Goal: Use online tool/utility: Use online tool/utility

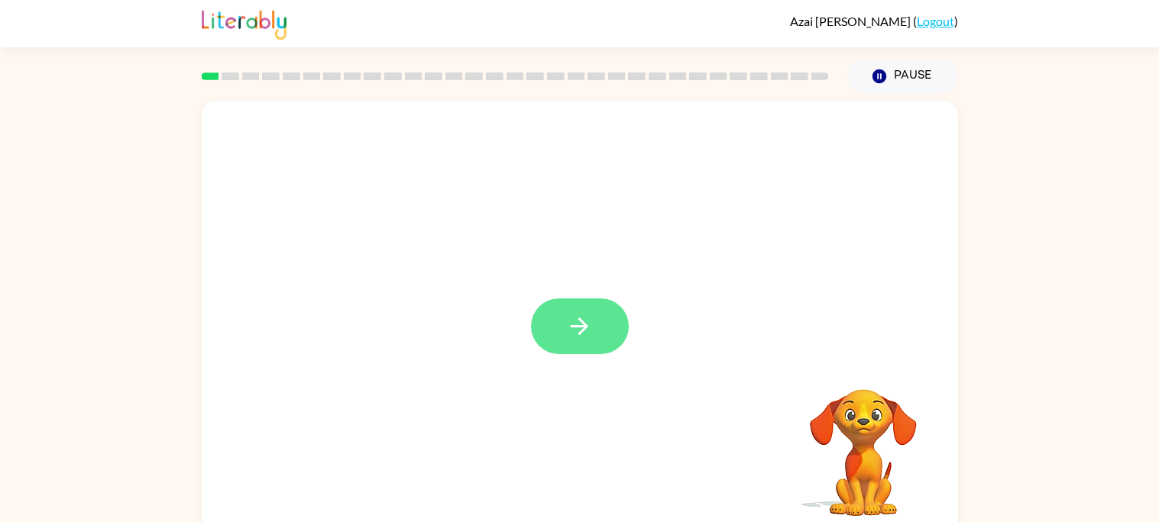
click at [610, 321] on button "button" at bounding box center [580, 327] width 98 height 56
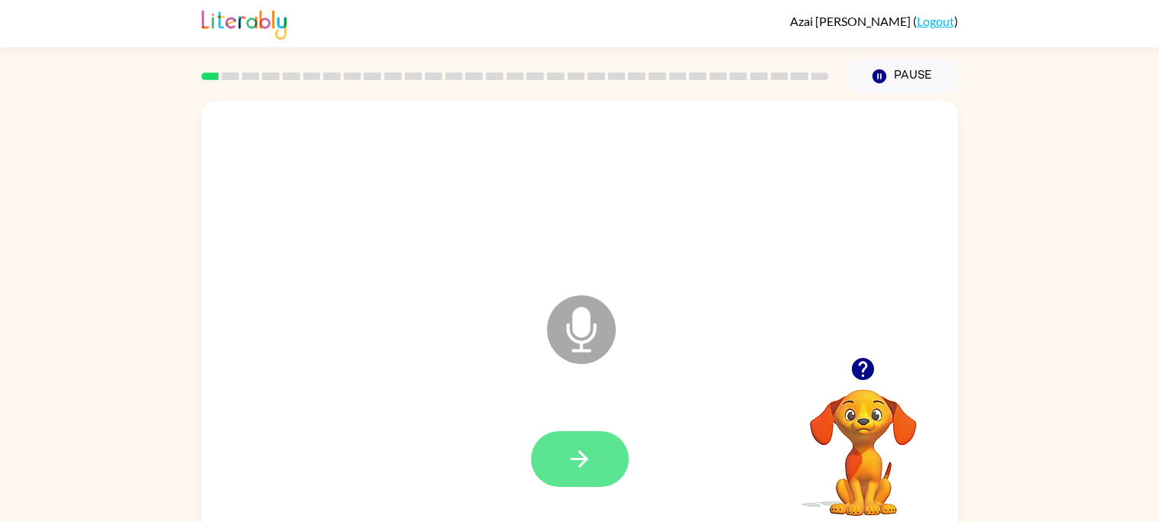
click at [574, 464] on icon "button" at bounding box center [579, 459] width 27 height 27
click at [572, 485] on button "button" at bounding box center [580, 460] width 98 height 56
click at [582, 470] on icon "button" at bounding box center [579, 459] width 27 height 27
click at [613, 465] on button "button" at bounding box center [580, 460] width 98 height 56
click at [591, 448] on icon "button" at bounding box center [579, 459] width 27 height 27
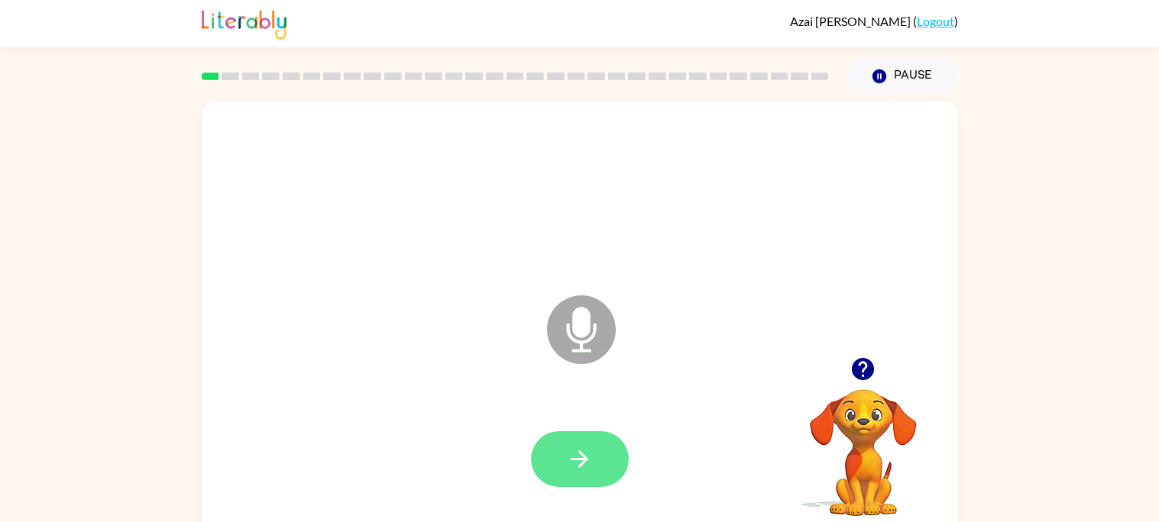
click at [590, 433] on button "button" at bounding box center [580, 460] width 98 height 56
click at [586, 467] on icon "button" at bounding box center [579, 459] width 27 height 27
click at [548, 462] on button "button" at bounding box center [580, 460] width 98 height 56
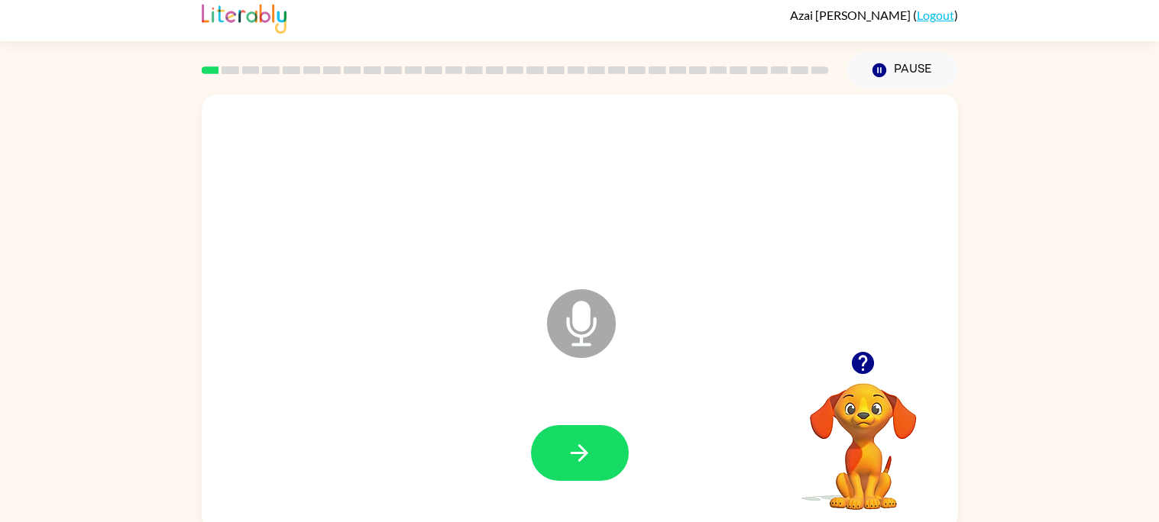
scroll to position [14, 0]
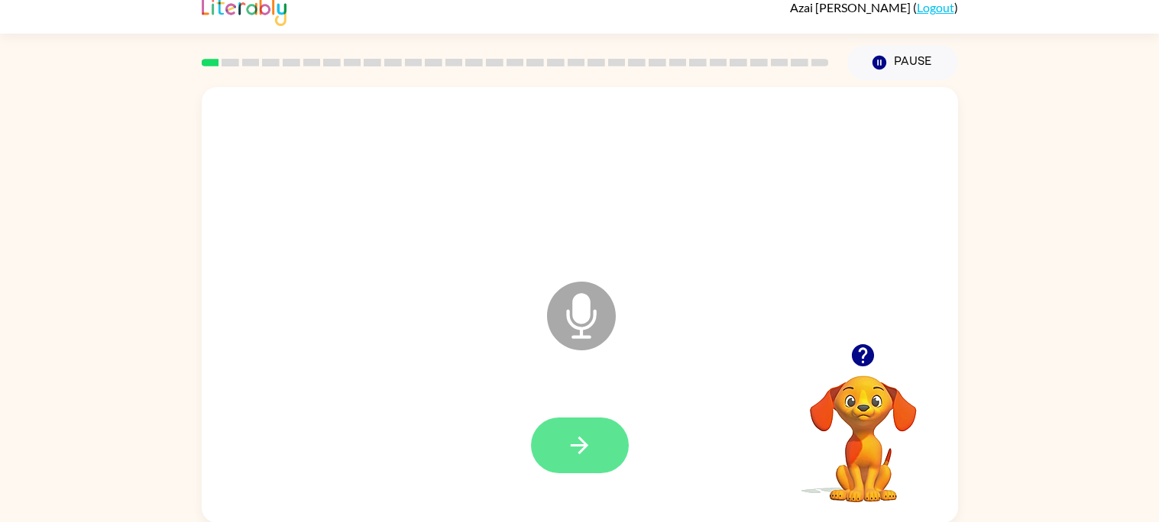
click at [619, 451] on button "button" at bounding box center [580, 446] width 98 height 56
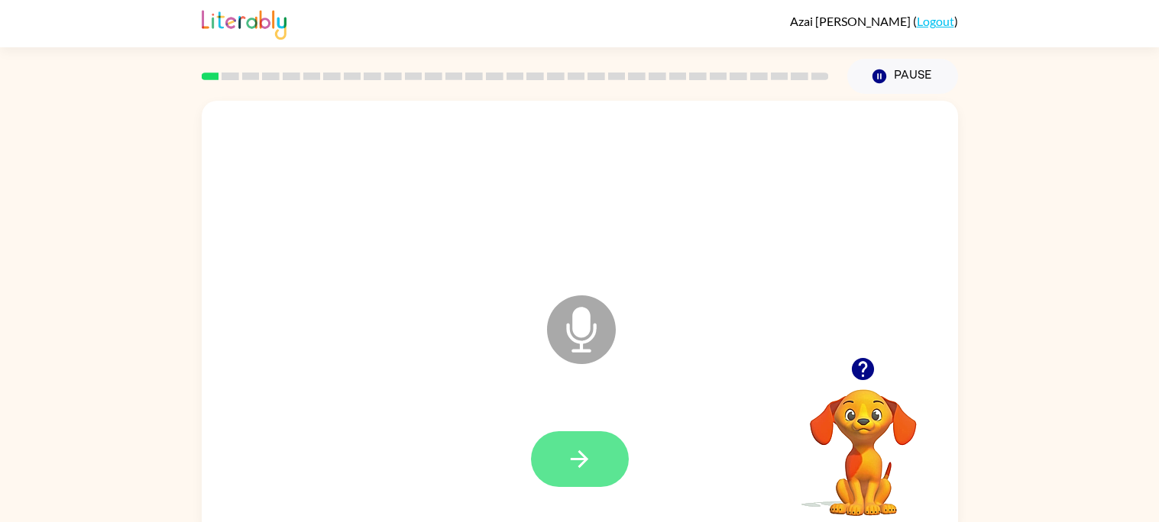
click at [587, 450] on icon "button" at bounding box center [579, 459] width 27 height 27
click at [617, 454] on button "button" at bounding box center [580, 460] width 98 height 56
click at [596, 470] on button "button" at bounding box center [580, 460] width 98 height 56
click at [566, 464] on icon "button" at bounding box center [579, 459] width 27 height 27
click at [584, 432] on button "button" at bounding box center [580, 460] width 98 height 56
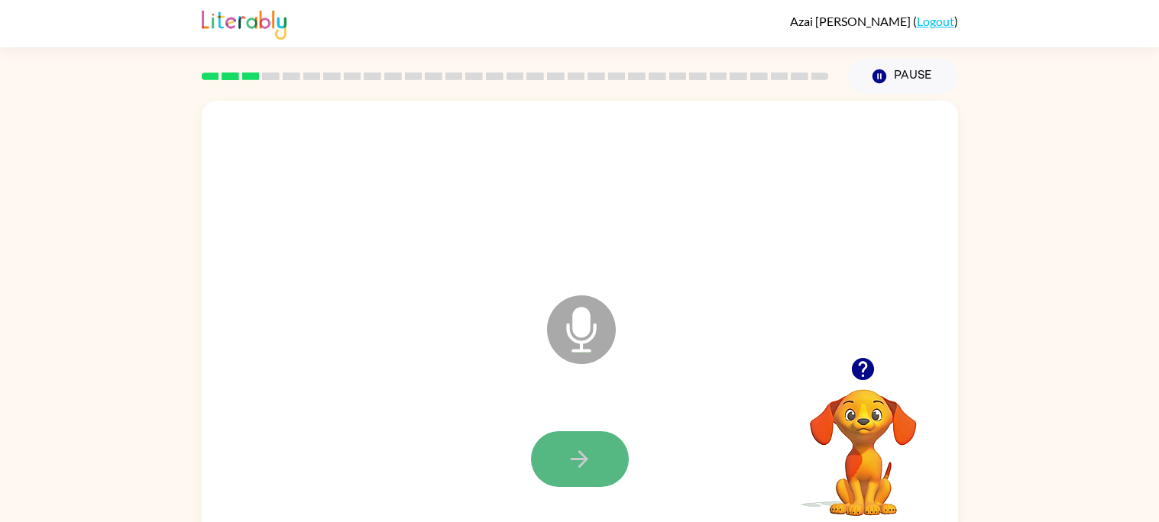
click at [611, 480] on button "button" at bounding box center [580, 460] width 98 height 56
click at [588, 412] on div at bounding box center [580, 459] width 726 height 125
click at [622, 444] on button "button" at bounding box center [580, 460] width 98 height 56
click at [588, 456] on icon "button" at bounding box center [579, 459] width 27 height 27
click at [578, 440] on button "button" at bounding box center [580, 460] width 98 height 56
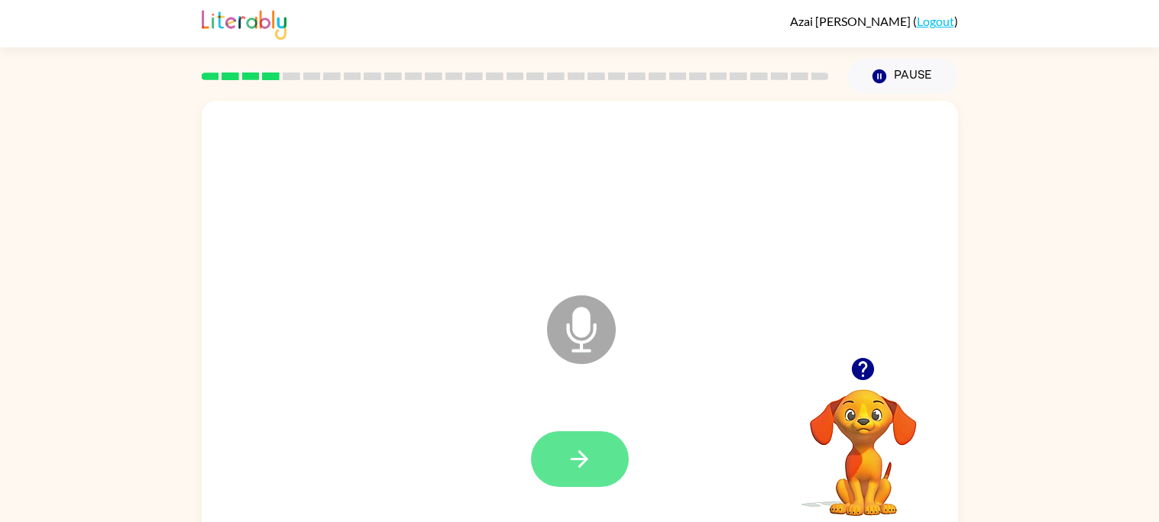
click at [589, 473] on button "button" at bounding box center [580, 460] width 98 height 56
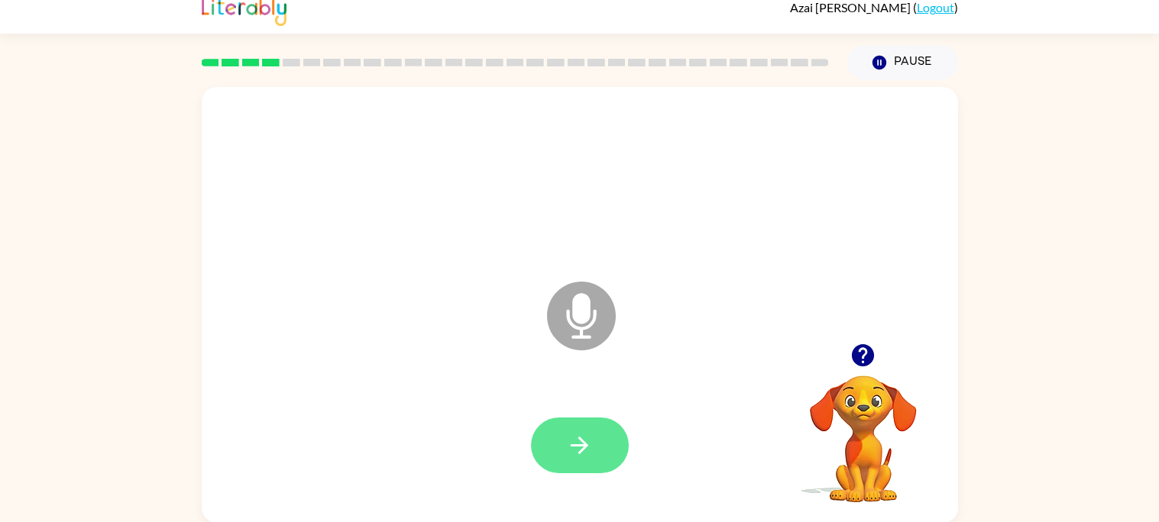
click at [584, 438] on icon "button" at bounding box center [579, 445] width 27 height 27
click at [588, 469] on button "button" at bounding box center [580, 446] width 98 height 56
click at [600, 435] on button "button" at bounding box center [580, 446] width 98 height 56
click at [627, 448] on button "button" at bounding box center [580, 446] width 98 height 56
click at [602, 446] on button "button" at bounding box center [580, 446] width 98 height 56
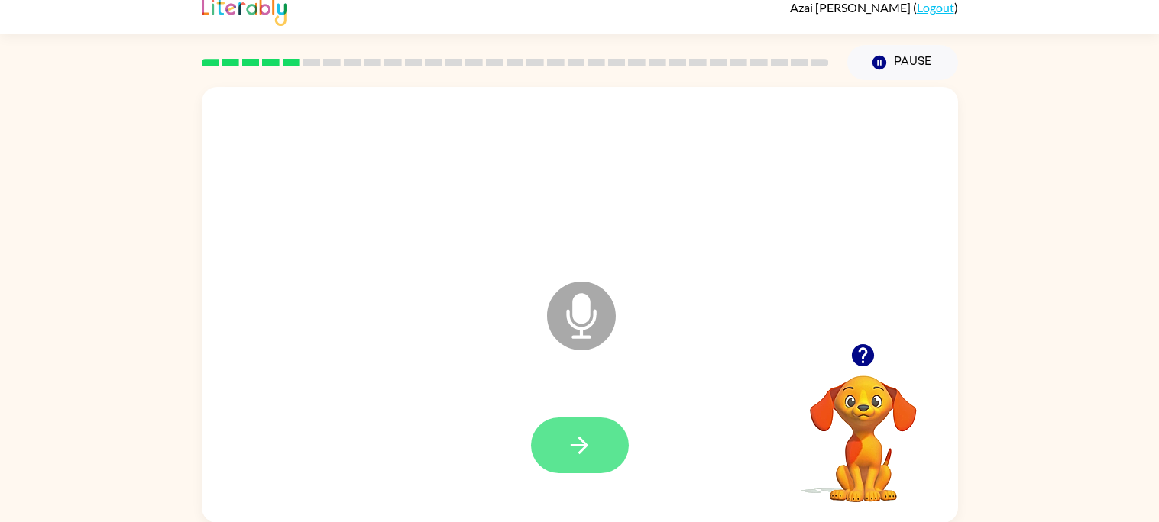
click at [587, 471] on button "button" at bounding box center [580, 446] width 98 height 56
click at [602, 444] on button "button" at bounding box center [580, 446] width 98 height 56
click at [605, 451] on button "button" at bounding box center [580, 446] width 98 height 56
click at [589, 451] on icon "button" at bounding box center [579, 445] width 27 height 27
click at [610, 436] on button "button" at bounding box center [580, 446] width 98 height 56
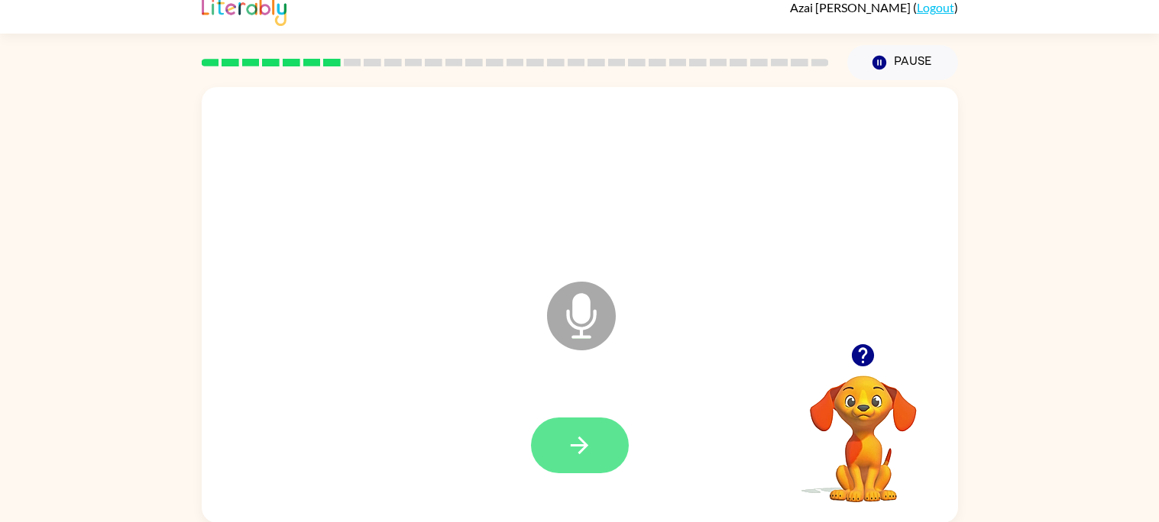
click at [597, 451] on button "button" at bounding box center [580, 446] width 98 height 56
click at [565, 426] on button "button" at bounding box center [580, 446] width 98 height 56
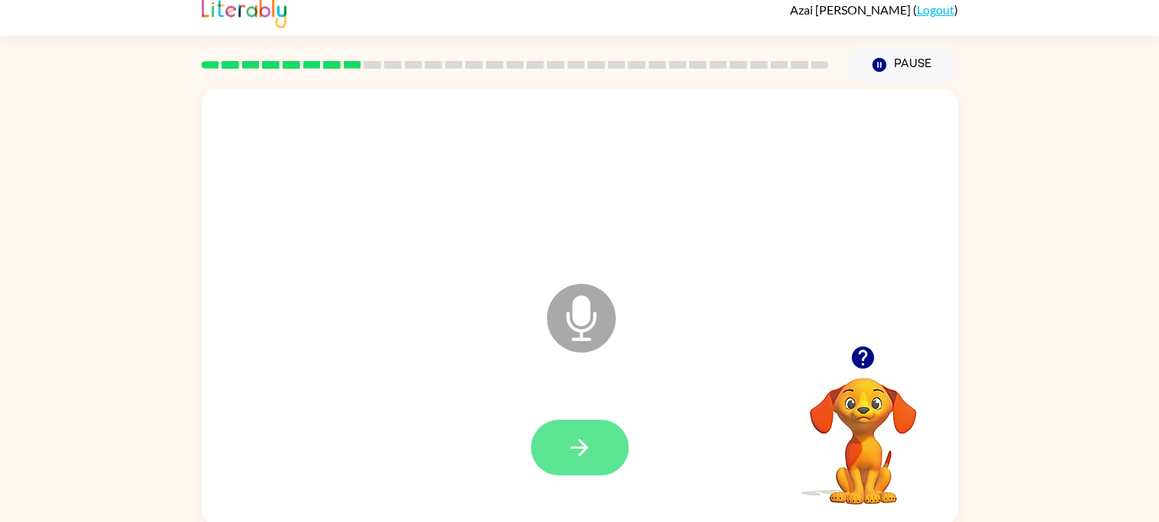
click at [548, 473] on button "button" at bounding box center [580, 448] width 98 height 56
click at [561, 472] on button "button" at bounding box center [580, 448] width 98 height 56
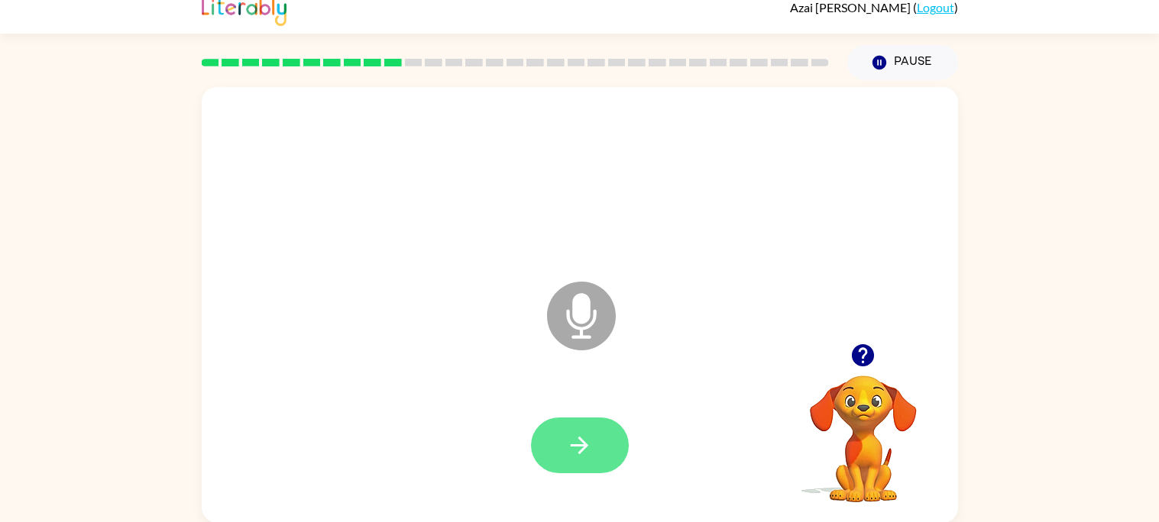
click at [610, 430] on button "button" at bounding box center [580, 446] width 98 height 56
click at [553, 494] on div at bounding box center [580, 445] width 726 height 125
click at [587, 465] on button "button" at bounding box center [580, 446] width 98 height 56
click at [610, 471] on div at bounding box center [580, 446] width 98 height 56
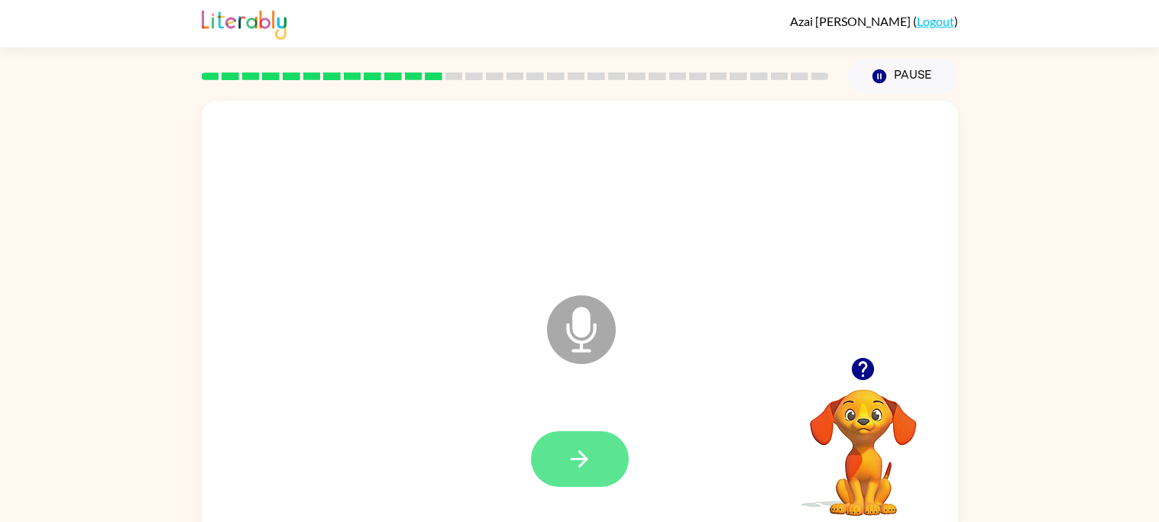
click at [593, 433] on button "button" at bounding box center [580, 460] width 98 height 56
click at [596, 486] on button "button" at bounding box center [580, 460] width 98 height 56
click at [650, 440] on div at bounding box center [580, 459] width 726 height 125
click at [596, 448] on button "button" at bounding box center [580, 460] width 98 height 56
click at [589, 461] on icon "button" at bounding box center [579, 459] width 27 height 27
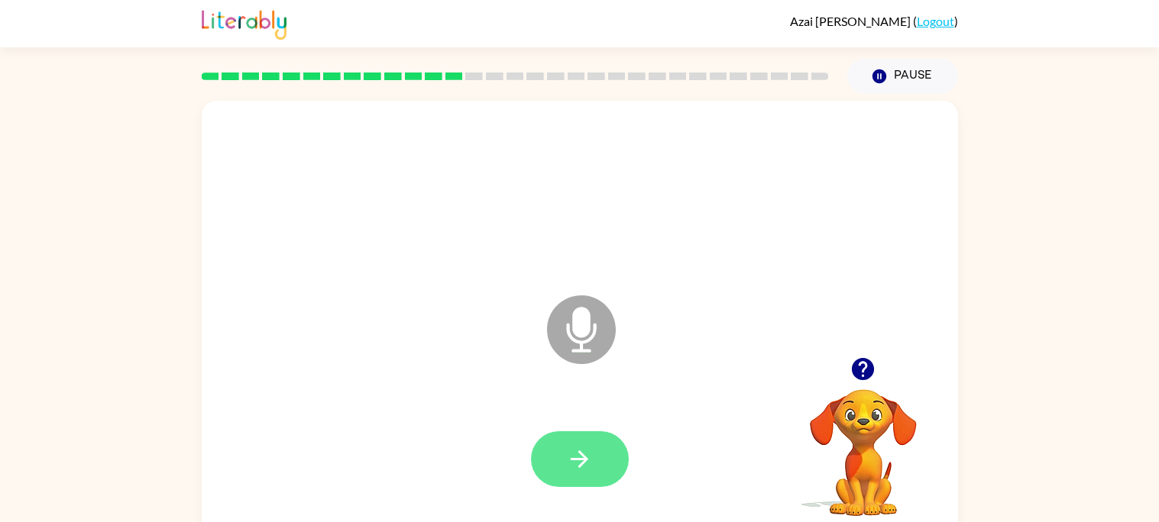
click at [618, 474] on button "button" at bounding box center [580, 460] width 98 height 56
click at [610, 465] on button "button" at bounding box center [580, 460] width 98 height 56
click at [616, 465] on button "button" at bounding box center [580, 460] width 98 height 56
click at [589, 467] on icon "button" at bounding box center [579, 459] width 27 height 27
click at [595, 438] on button "button" at bounding box center [580, 460] width 98 height 56
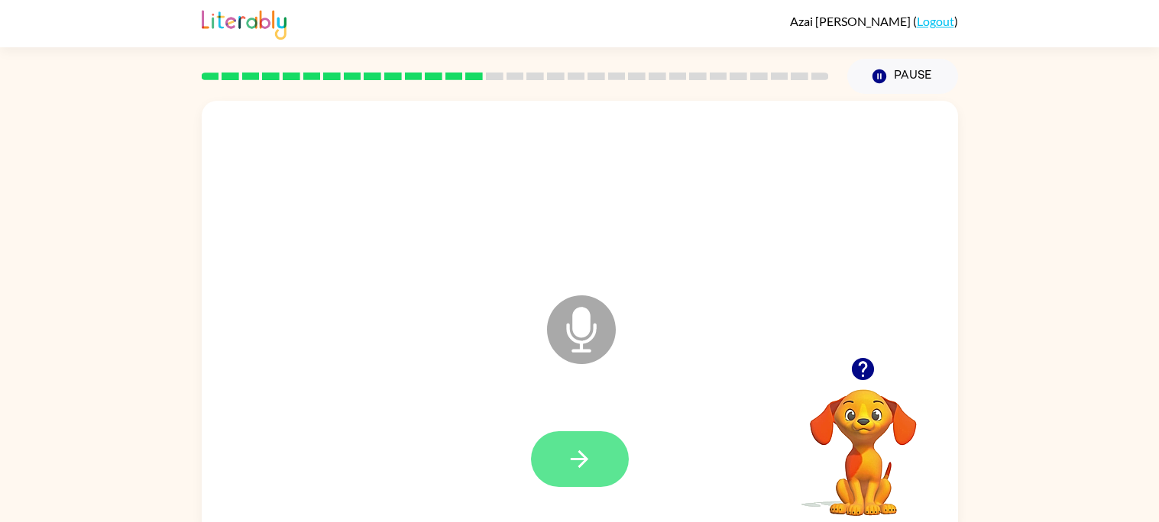
click at [610, 459] on button "button" at bounding box center [580, 460] width 98 height 56
click at [579, 486] on button "button" at bounding box center [580, 460] width 98 height 56
click at [567, 448] on icon "button" at bounding box center [579, 459] width 27 height 27
click at [576, 473] on button "button" at bounding box center [580, 460] width 98 height 56
click at [569, 461] on icon "button" at bounding box center [579, 459] width 27 height 27
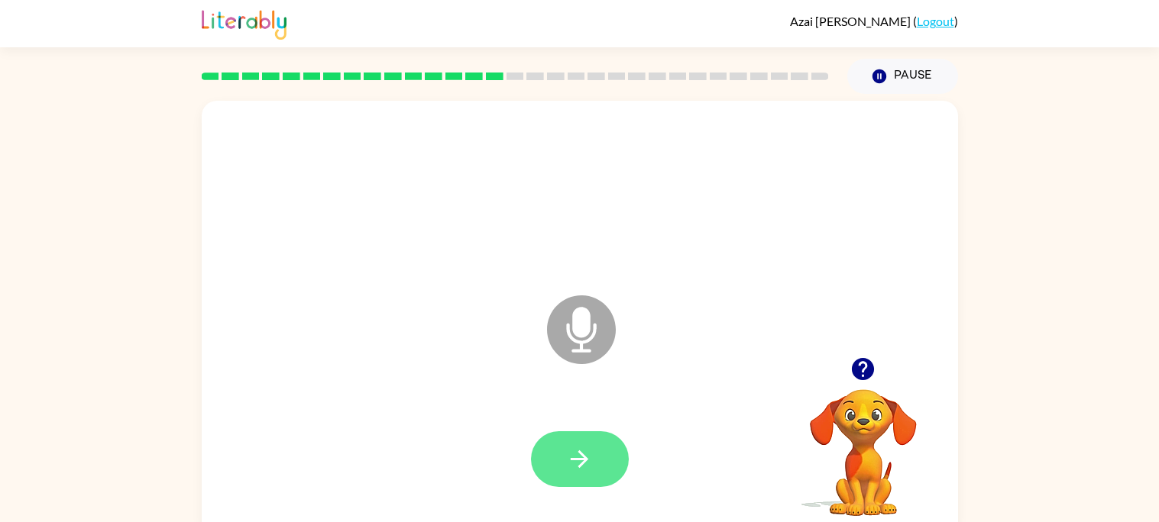
click at [585, 454] on icon "button" at bounding box center [579, 459] width 27 height 27
click at [602, 441] on button "button" at bounding box center [580, 460] width 98 height 56
click at [574, 456] on icon "button" at bounding box center [579, 459] width 27 height 27
click at [609, 451] on button "button" at bounding box center [580, 460] width 98 height 56
click at [581, 470] on icon "button" at bounding box center [579, 459] width 27 height 27
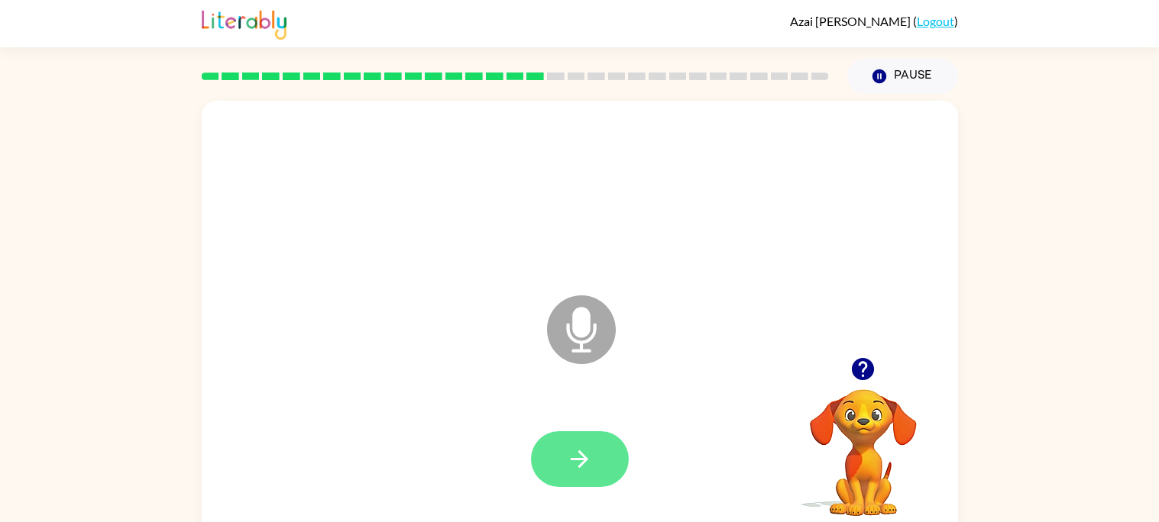
click at [605, 473] on button "button" at bounding box center [580, 460] width 98 height 56
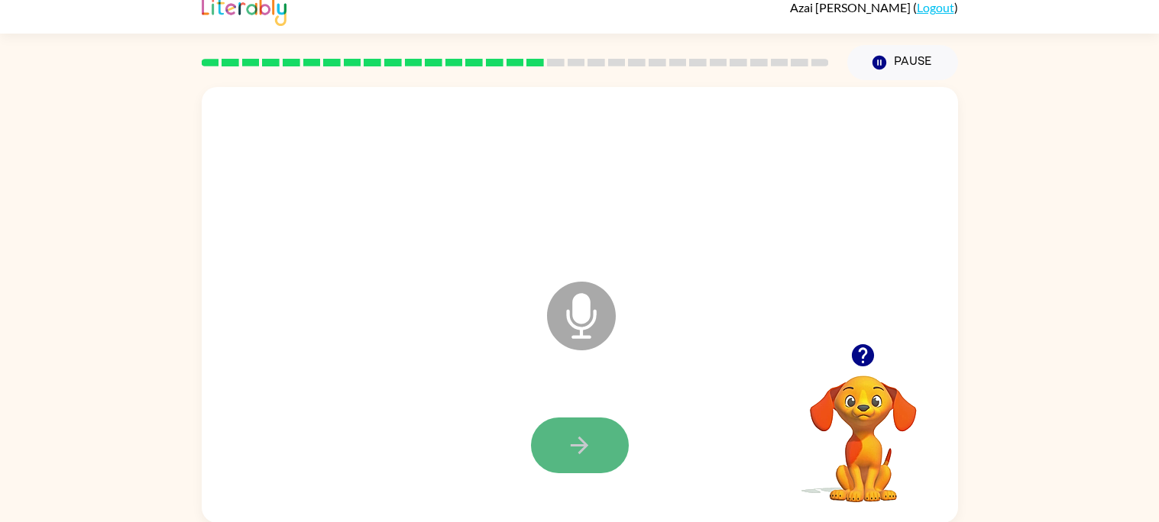
click at [589, 443] on icon "button" at bounding box center [579, 445] width 27 height 27
click at [569, 436] on icon "button" at bounding box center [579, 445] width 27 height 27
click at [589, 469] on button "button" at bounding box center [580, 446] width 98 height 56
click at [595, 463] on button "button" at bounding box center [580, 446] width 98 height 56
click at [589, 432] on icon "button" at bounding box center [579, 445] width 27 height 27
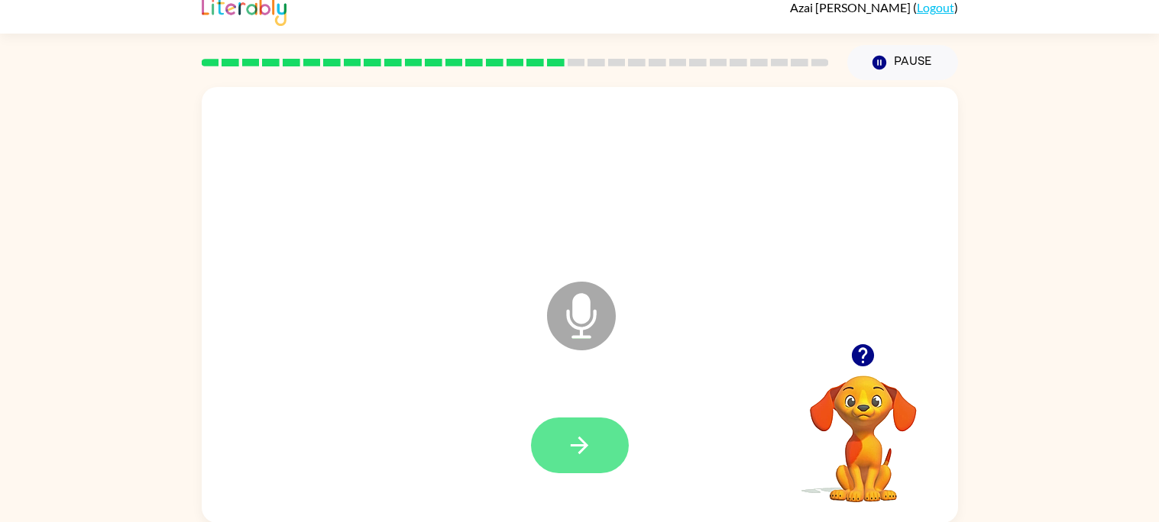
click at [610, 451] on button "button" at bounding box center [580, 446] width 98 height 56
click at [588, 454] on icon "button" at bounding box center [579, 445] width 27 height 27
click at [578, 436] on icon "button" at bounding box center [579, 445] width 27 height 27
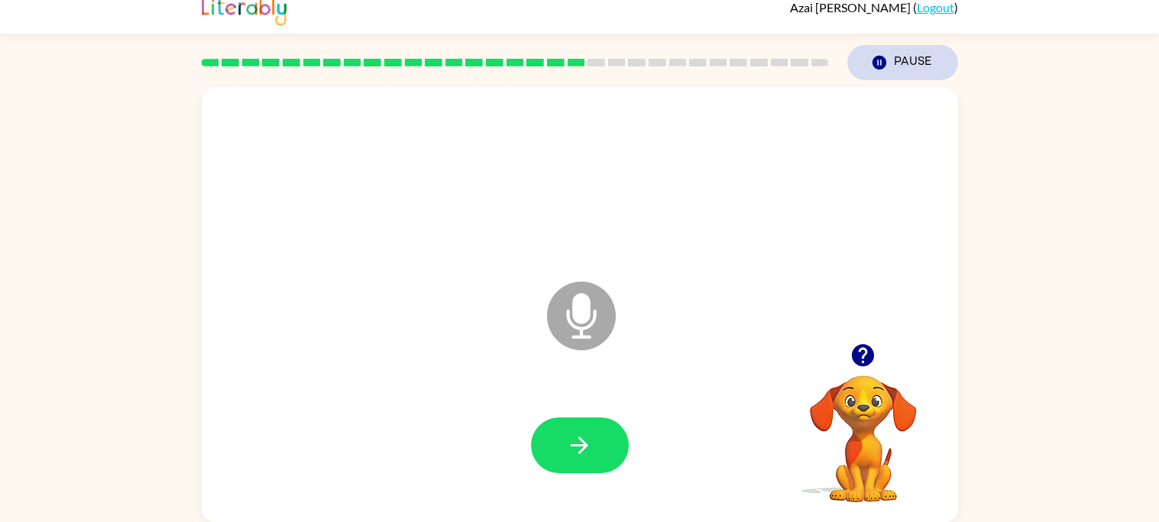
click at [879, 63] on icon "Pause" at bounding box center [879, 62] width 17 height 17
